Goal: Transaction & Acquisition: Purchase product/service

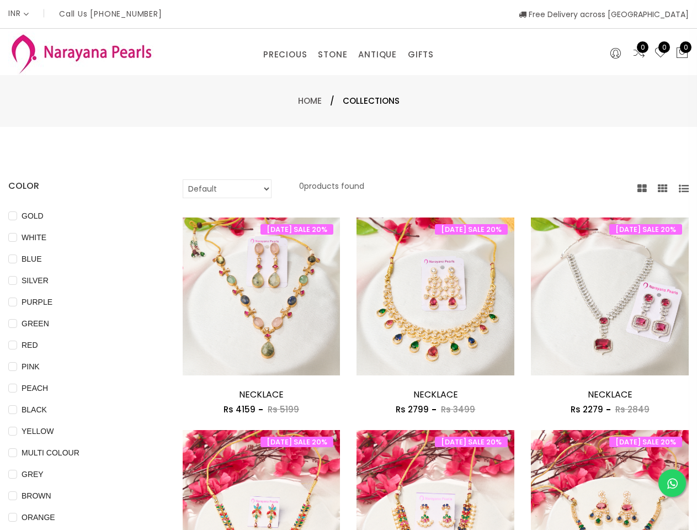
click at [348, 265] on div "[DATE] SALE 20% Add to cart NECKLACE Rs 2799 Rs [DATE] SALE 20% NECKLACE Rs 279…" at bounding box center [435, 323] width 174 height 213
click at [27, 216] on span "GOLD" at bounding box center [32, 216] width 31 height 12
click at [17, 216] on input "GOLD" at bounding box center [12, 223] width 9 height 25
checkbox input "true"
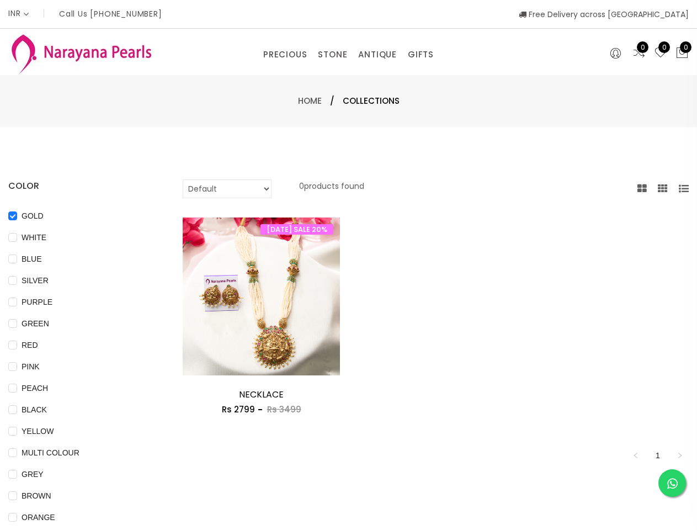
click at [28, 237] on span "WHITE" at bounding box center [34, 237] width 34 height 12
click at [17, 237] on input "WHITE" at bounding box center [12, 245] width 9 height 25
checkbox input "true"
click at [25, 259] on span "BLUE" at bounding box center [31, 259] width 29 height 12
click at [17, 259] on input "BLUE" at bounding box center [12, 266] width 9 height 25
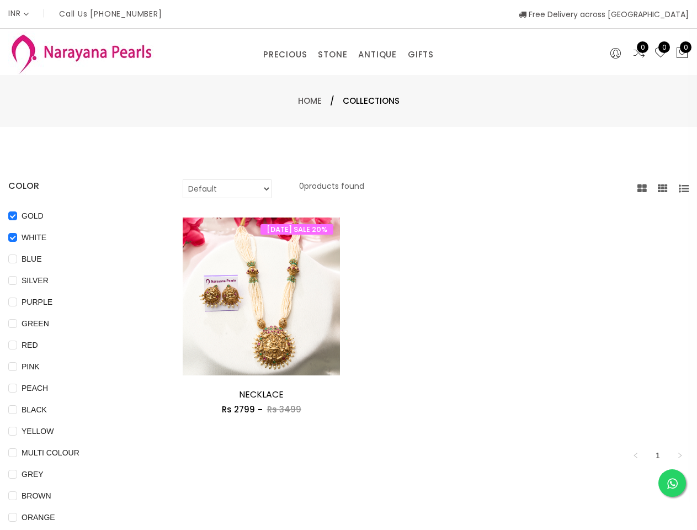
checkbox input "true"
click at [28, 280] on span "SILVER" at bounding box center [35, 280] width 36 height 12
click at [17, 280] on input "SILVER" at bounding box center [12, 288] width 9 height 25
checkbox input "true"
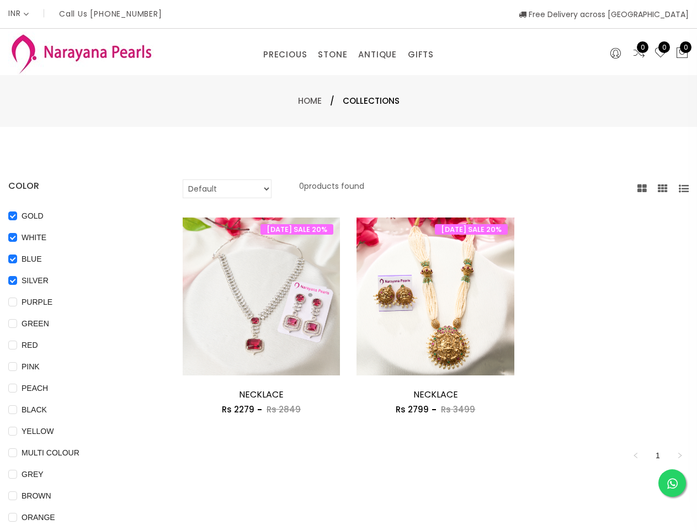
click at [30, 302] on span "PURPLE" at bounding box center [37, 302] width 40 height 12
click at [17, 302] on input "PURPLE" at bounding box center [12, 310] width 9 height 25
checkbox input "true"
click at [29, 323] on span "GREEN" at bounding box center [35, 323] width 36 height 12
click at [17, 323] on input "GREEN" at bounding box center [12, 331] width 9 height 25
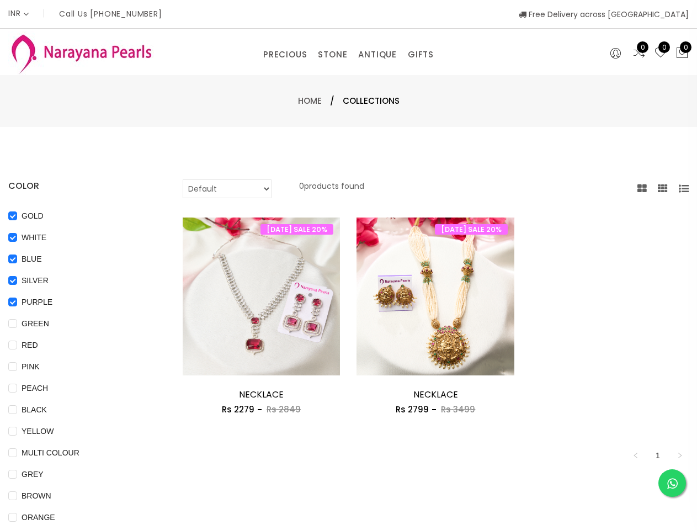
checkbox input "true"
click at [24, 345] on span "RED" at bounding box center [29, 345] width 25 height 12
click at [17, 345] on input "RED" at bounding box center [12, 353] width 9 height 25
checkbox input "true"
click at [25, 367] on span "PINK" at bounding box center [30, 366] width 27 height 12
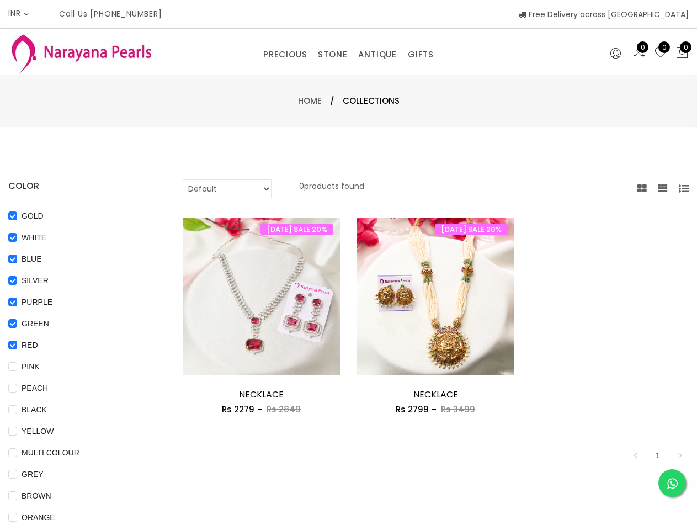
click at [17, 367] on input "PINK" at bounding box center [12, 374] width 9 height 25
checkbox input "true"
